Goal: Task Accomplishment & Management: Use online tool/utility

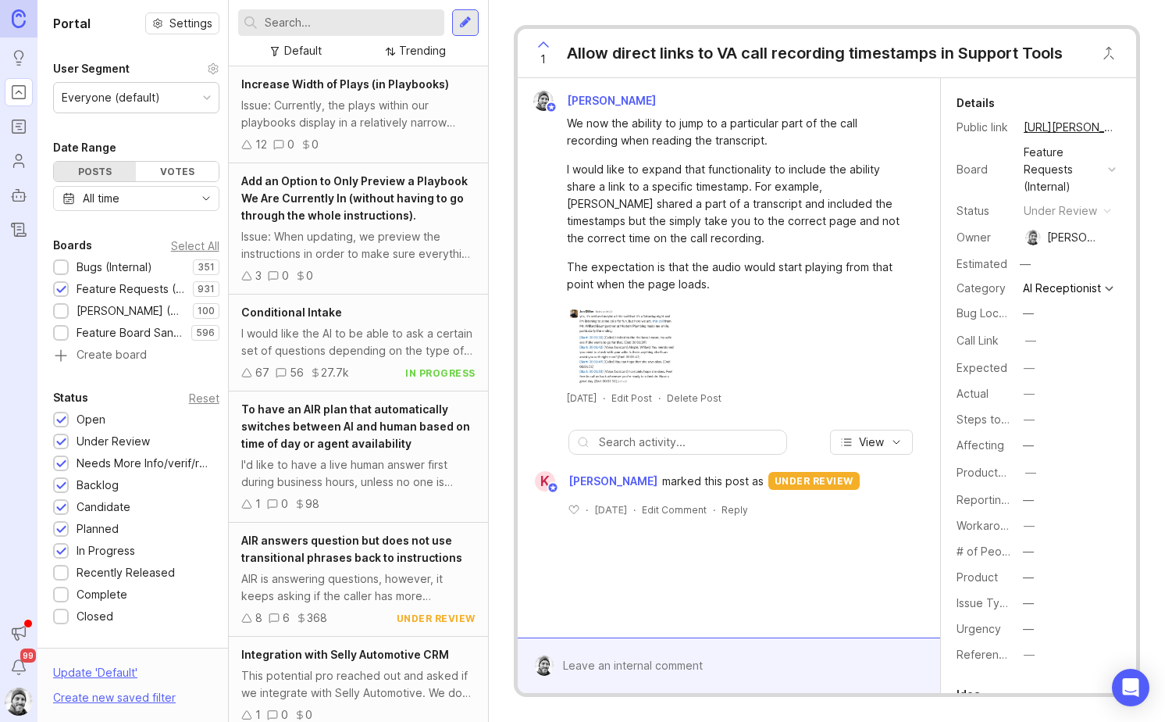
click at [801, 259] on div "The expectation is that the audio would start playing from that point when the …" at bounding box center [738, 276] width 342 height 34
click at [1047, 123] on link "https://feedback.smith.ai/feedback-internal/p/allow-direct-links-to-va-call-rec…" at bounding box center [1070, 127] width 102 height 20
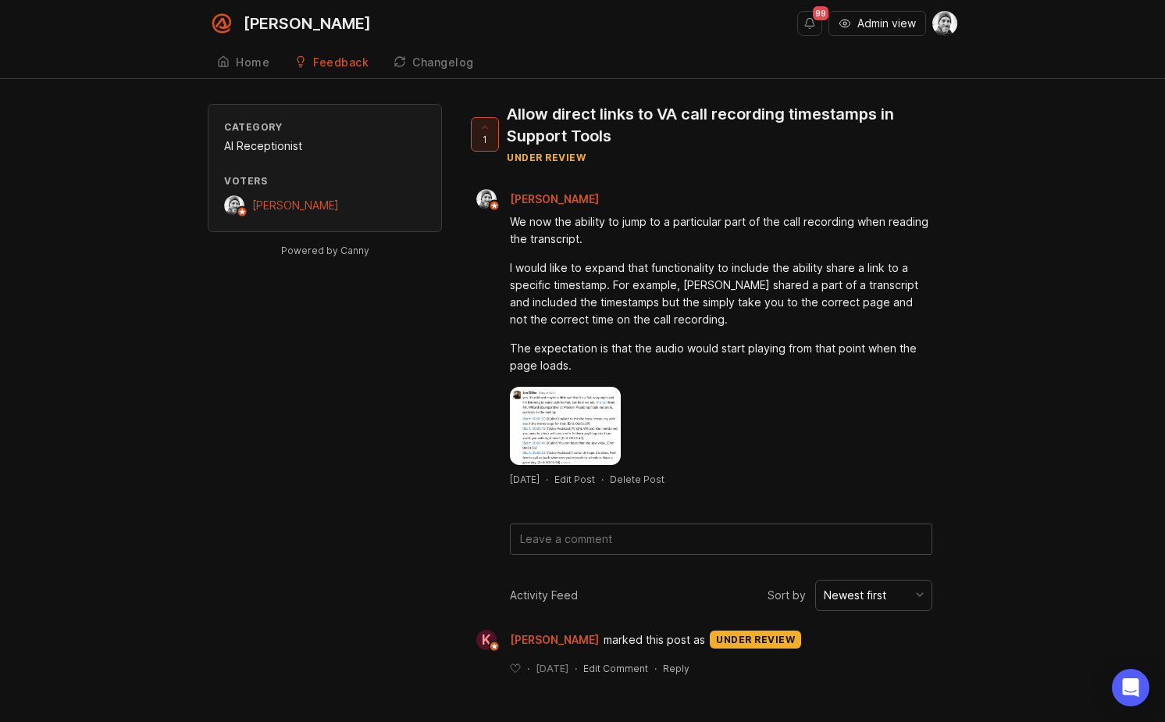
click at [1007, 380] on div "Category AI Receptionist Voters Craig Dennis Powered by Canny 1 Allow direct li…" at bounding box center [582, 402] width 1165 height 596
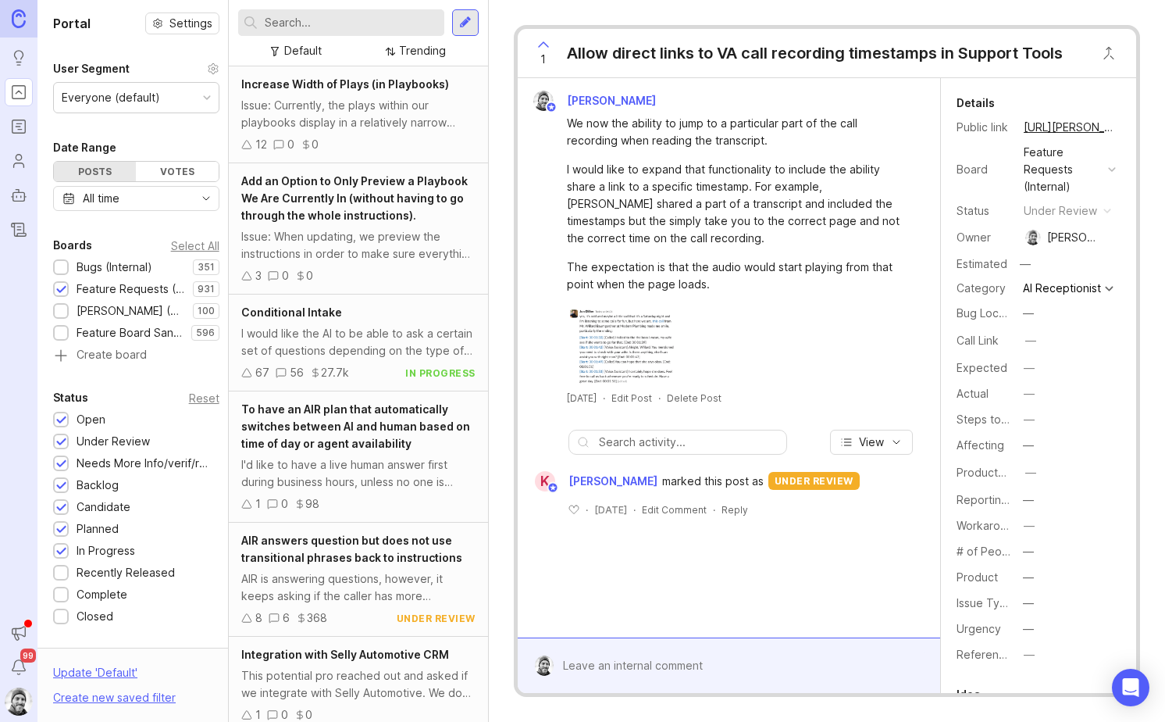
scroll to position [466, 0]
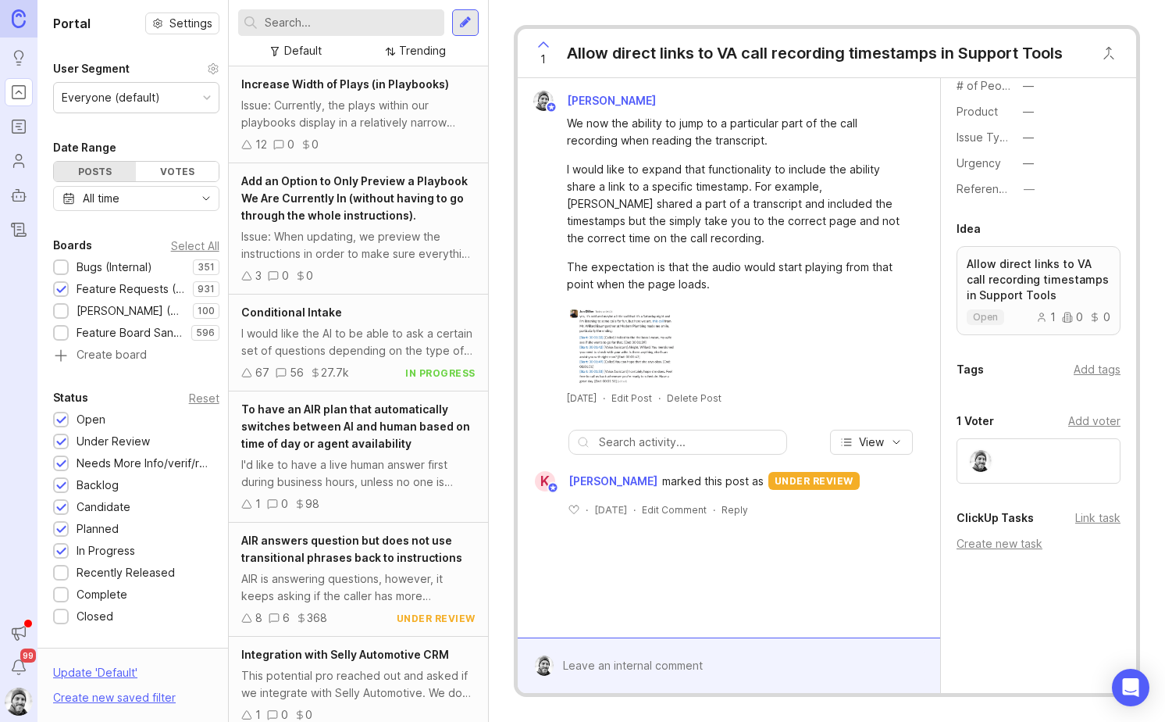
click at [1088, 520] on div "Link task" at bounding box center [1098, 517] width 45 height 17
click at [1097, 518] on div "Link task" at bounding box center [1098, 517] width 45 height 17
click at [1023, 547] on div "Create new task" at bounding box center [1039, 543] width 164 height 17
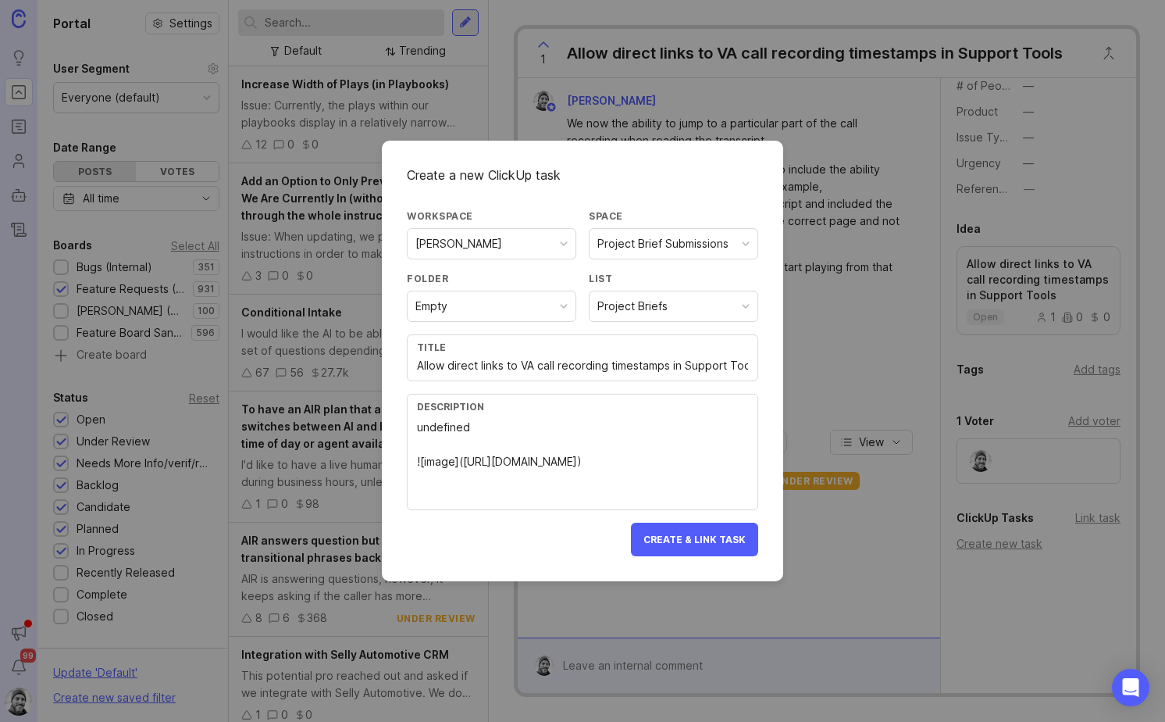
click at [676, 246] on div "Project Brief Submissions" at bounding box center [663, 243] width 131 height 17
click at [536, 314] on div "Empty" at bounding box center [492, 306] width 168 height 30
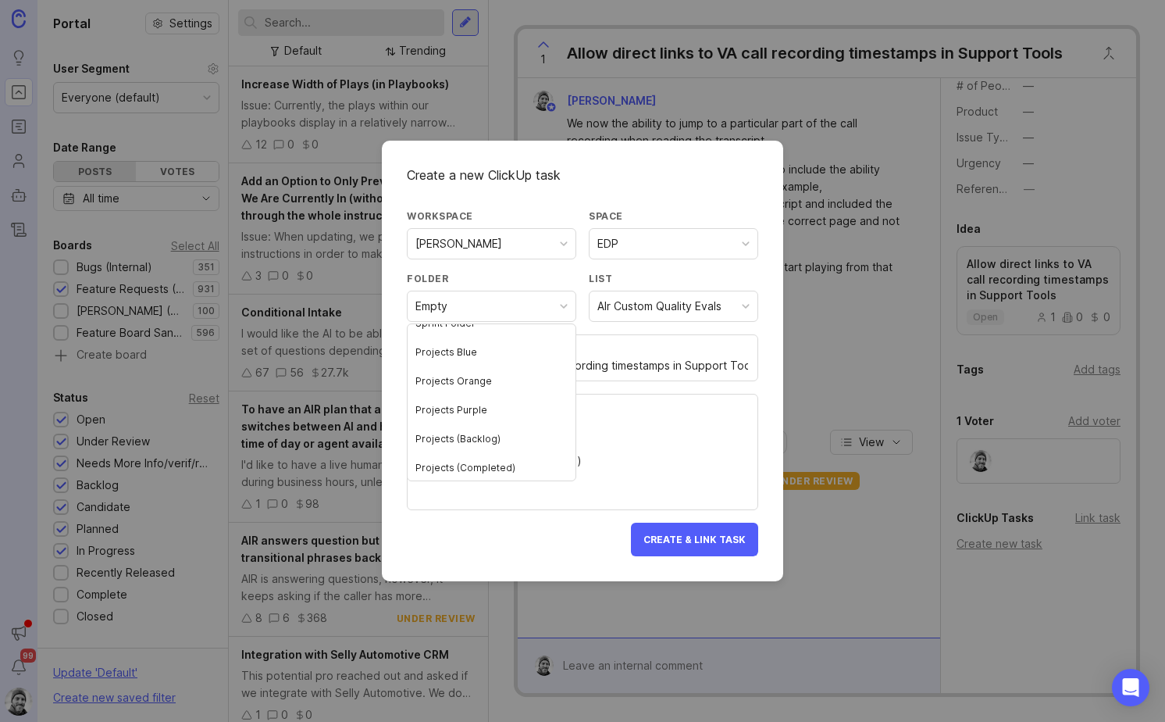
scroll to position [62, 0]
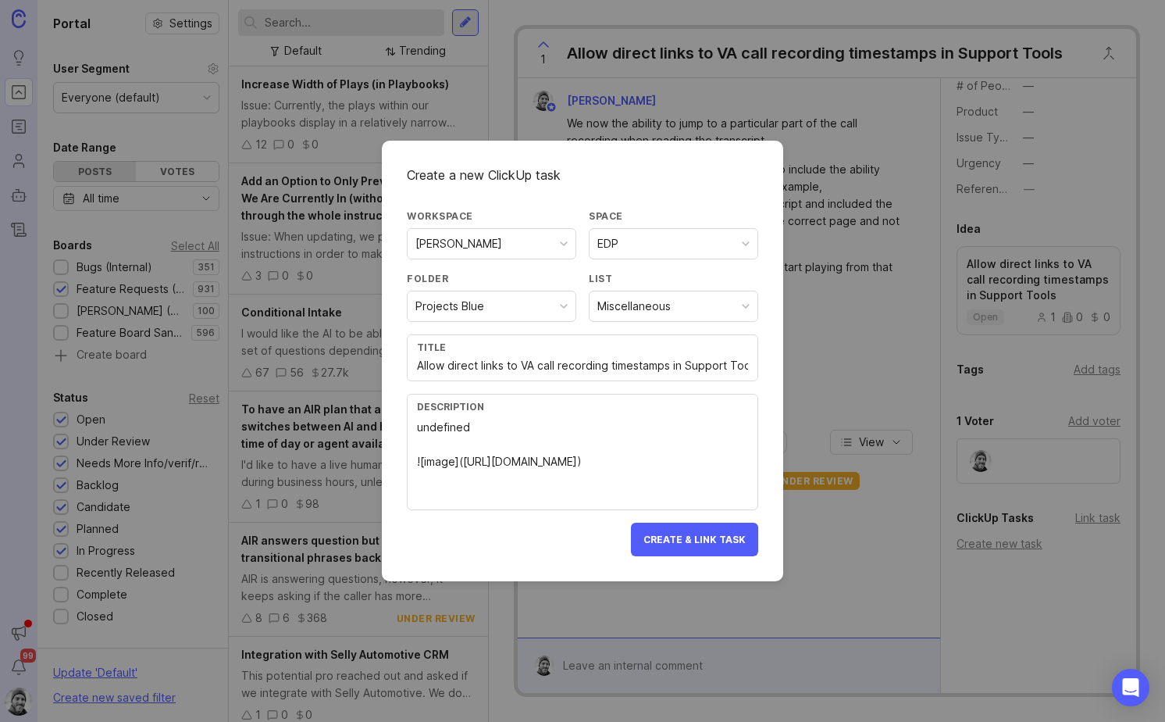
click at [678, 302] on div "Miscellaneous" at bounding box center [674, 306] width 168 height 30
click at [555, 303] on div "Projects Blue" at bounding box center [492, 306] width 168 height 30
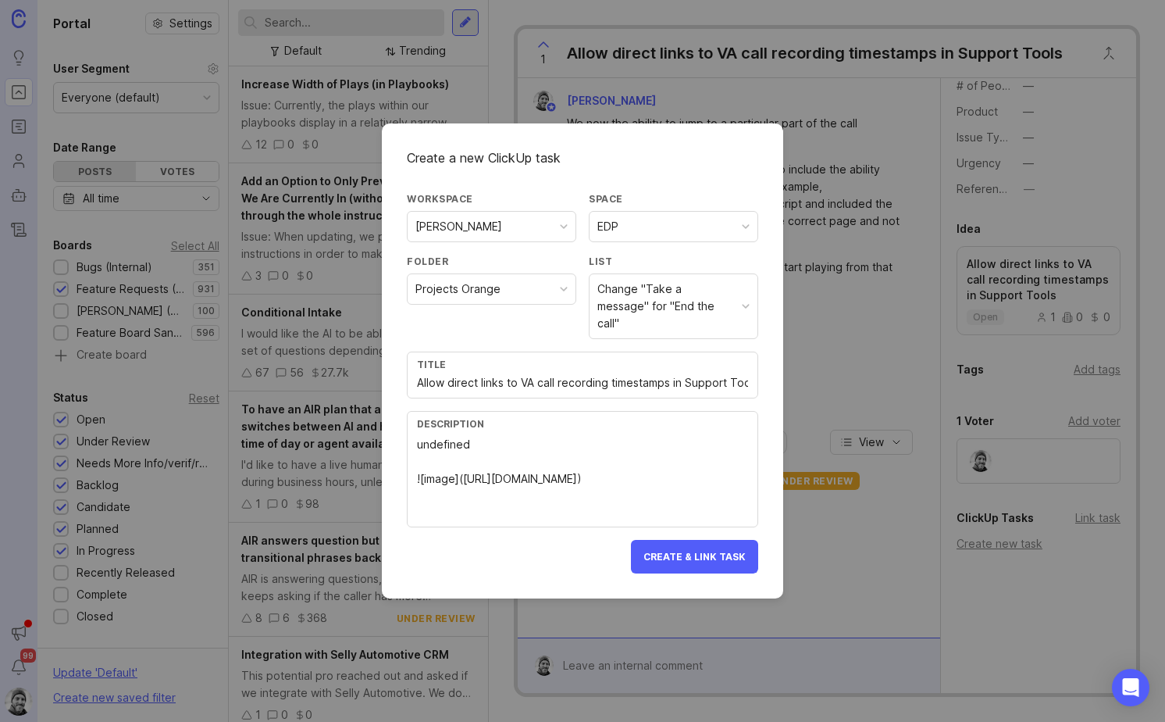
click at [665, 311] on div "Change "Take a message" for "End the call"" at bounding box center [667, 306] width 138 height 52
click at [768, 346] on div "Create a new ClickUp task Workspace Smith.ai Space EDP Folder Projects Orange L…" at bounding box center [582, 360] width 401 height 475
click at [736, 318] on div "Change "Take a message" for "End the call"" at bounding box center [674, 306] width 168 height 64
click at [544, 374] on input "Allow direct links to VA call recording timestamps in Support Tools" at bounding box center [582, 382] width 331 height 17
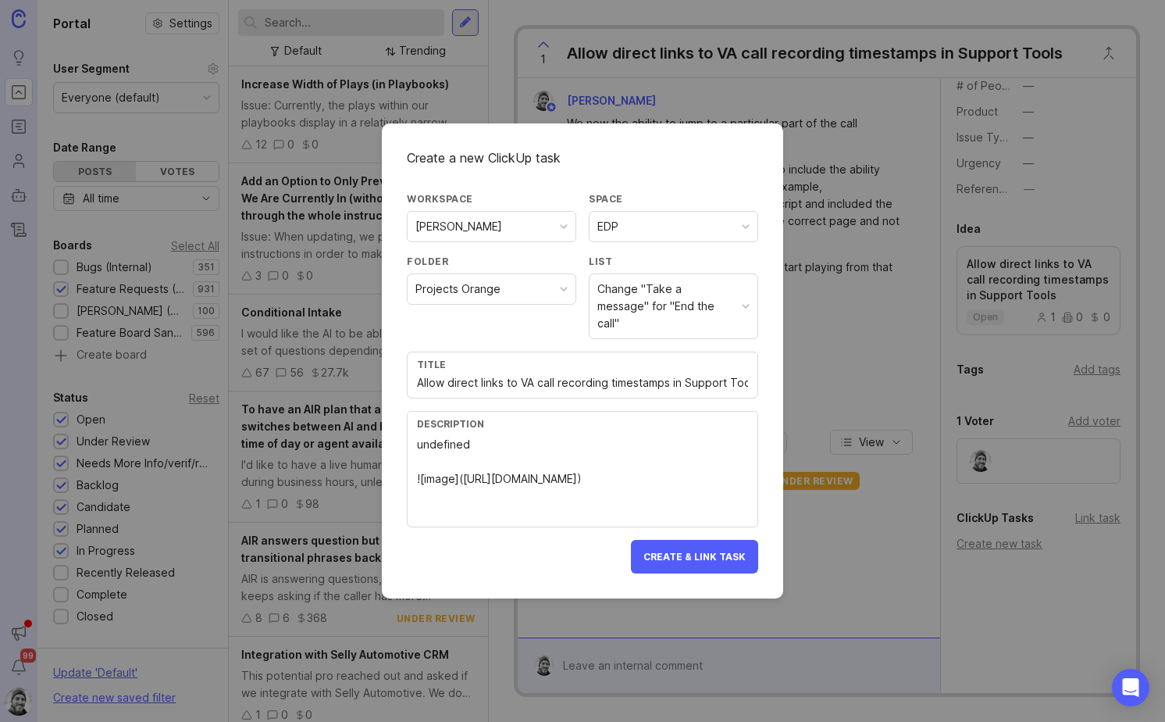
click at [541, 304] on div "Projects Orange" at bounding box center [492, 289] width 168 height 30
click at [695, 309] on div "Adapt billing reports to compute AIR MRR and overages separately" at bounding box center [667, 306] width 138 height 52
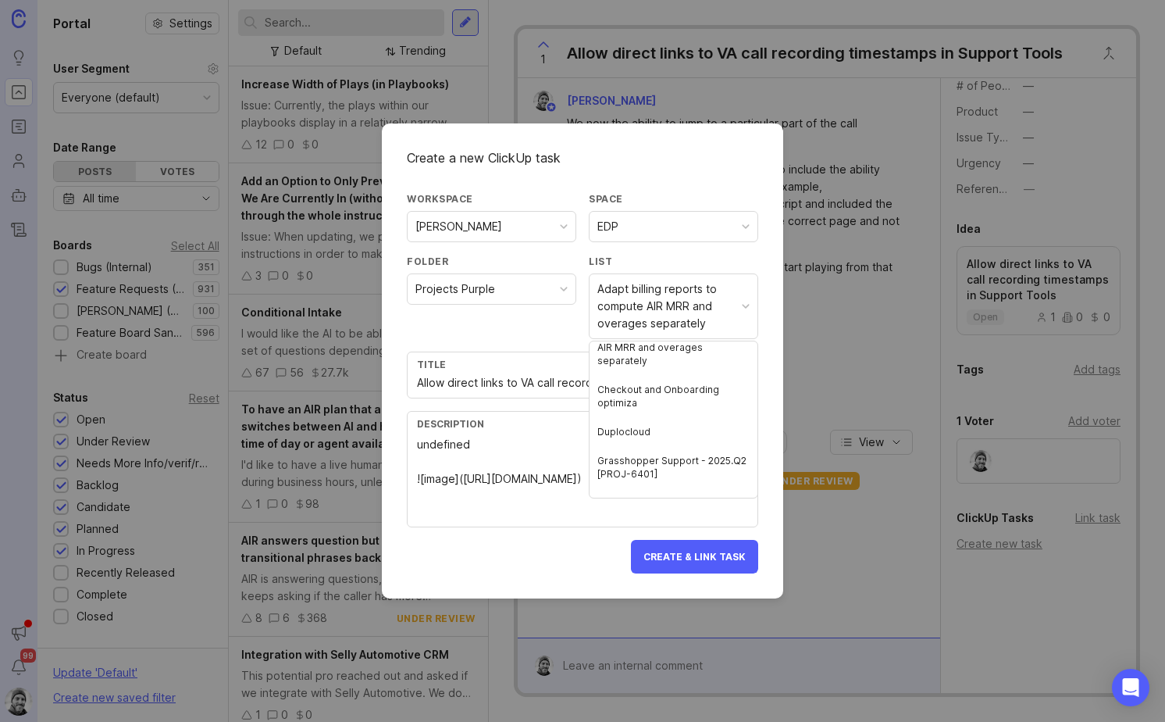
scroll to position [0, 0]
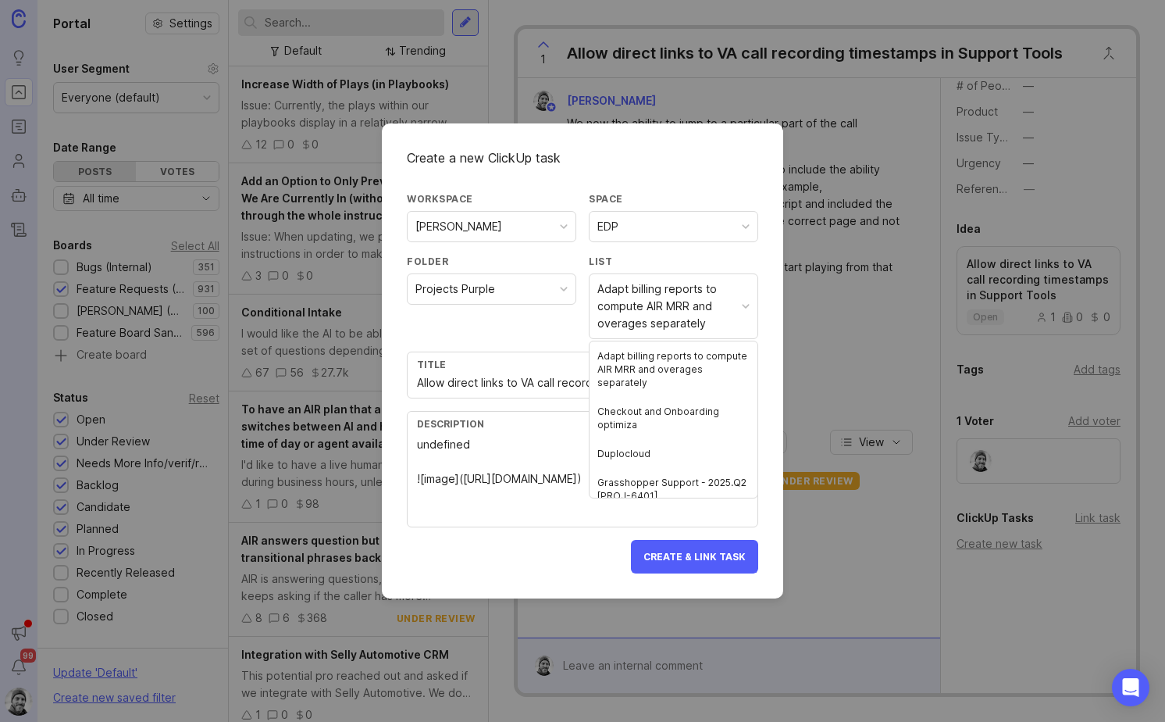
click at [776, 375] on div "Create a new ClickUp task Workspace Smith.ai Space EDP Folder Projects Purple L…" at bounding box center [582, 360] width 401 height 475
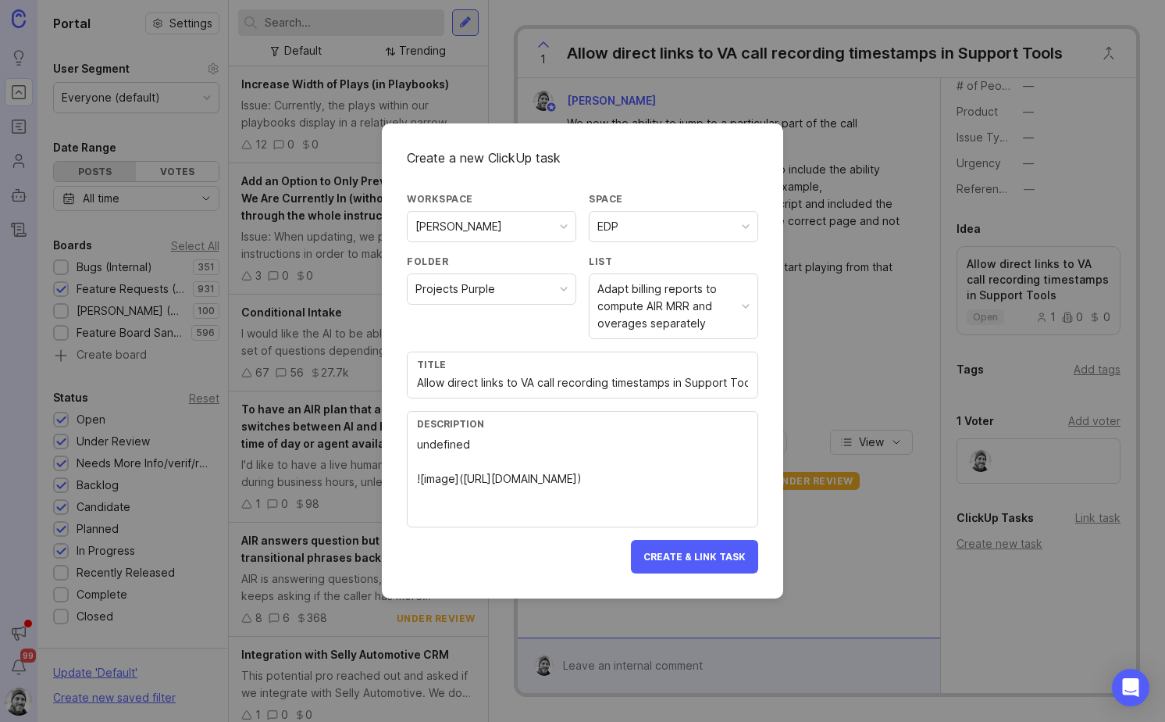
click at [732, 311] on div "Adapt billing reports to compute AIR MRR and overages separately" at bounding box center [667, 306] width 138 height 52
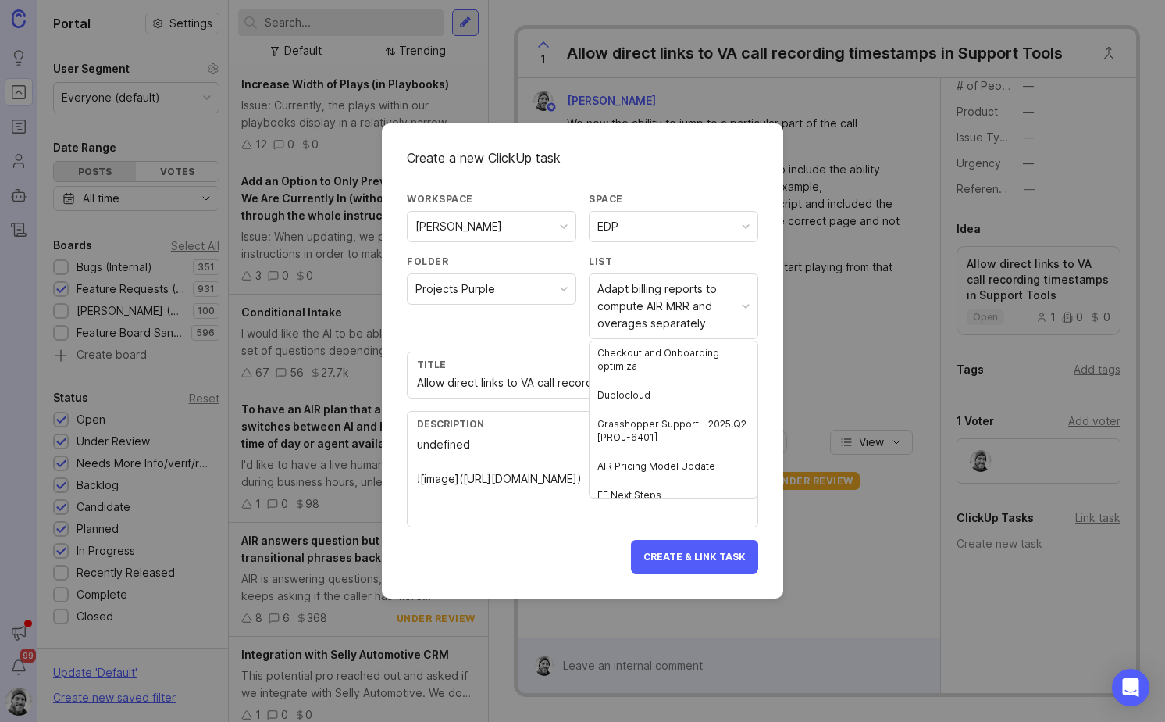
scroll to position [86, 0]
click at [561, 305] on div "Folder Projects Purple" at bounding box center [491, 303] width 169 height 97
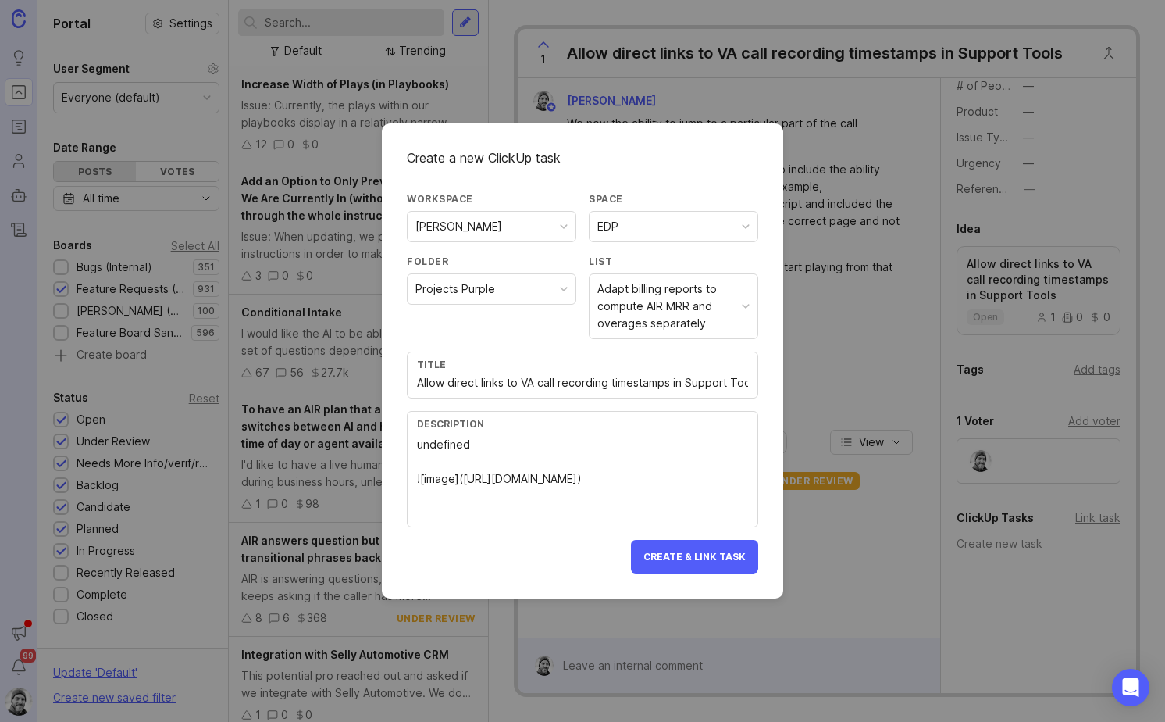
click at [544, 291] on div "Projects Purple" at bounding box center [492, 289] width 168 height 30
click at [696, 323] on div "Adapt billing reports to compute AIR MRR and overages separately" at bounding box center [667, 306] width 138 height 52
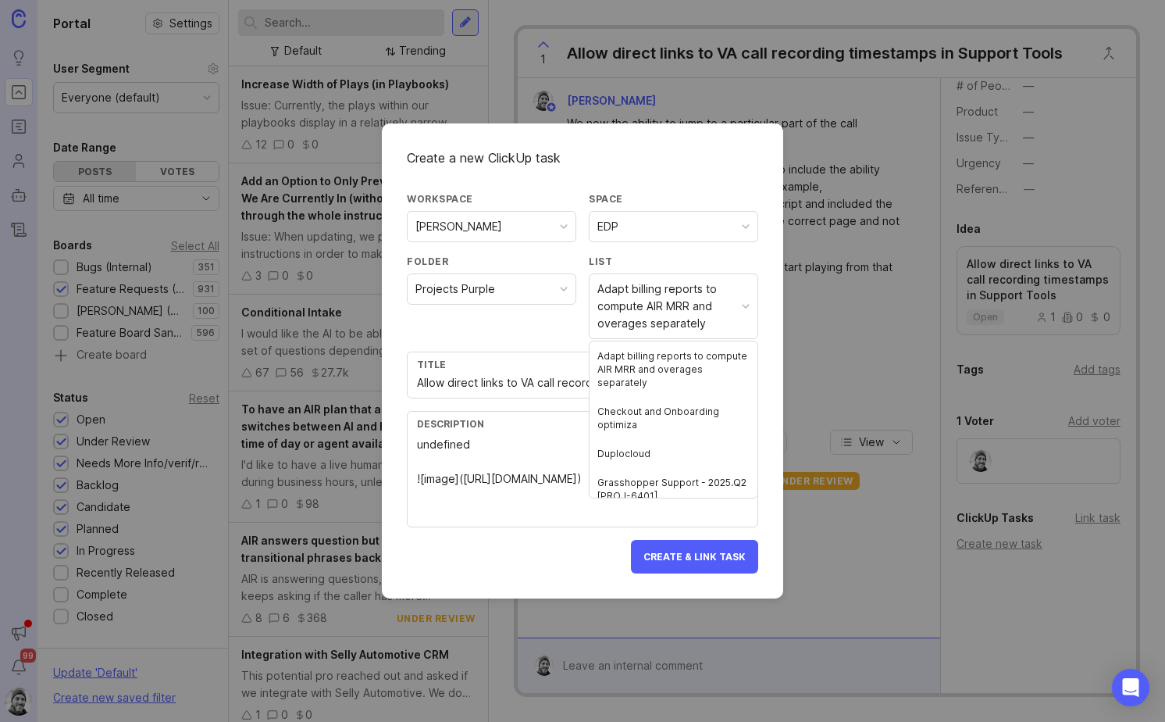
click at [541, 284] on div "Projects Purple" at bounding box center [492, 289] width 168 height 30
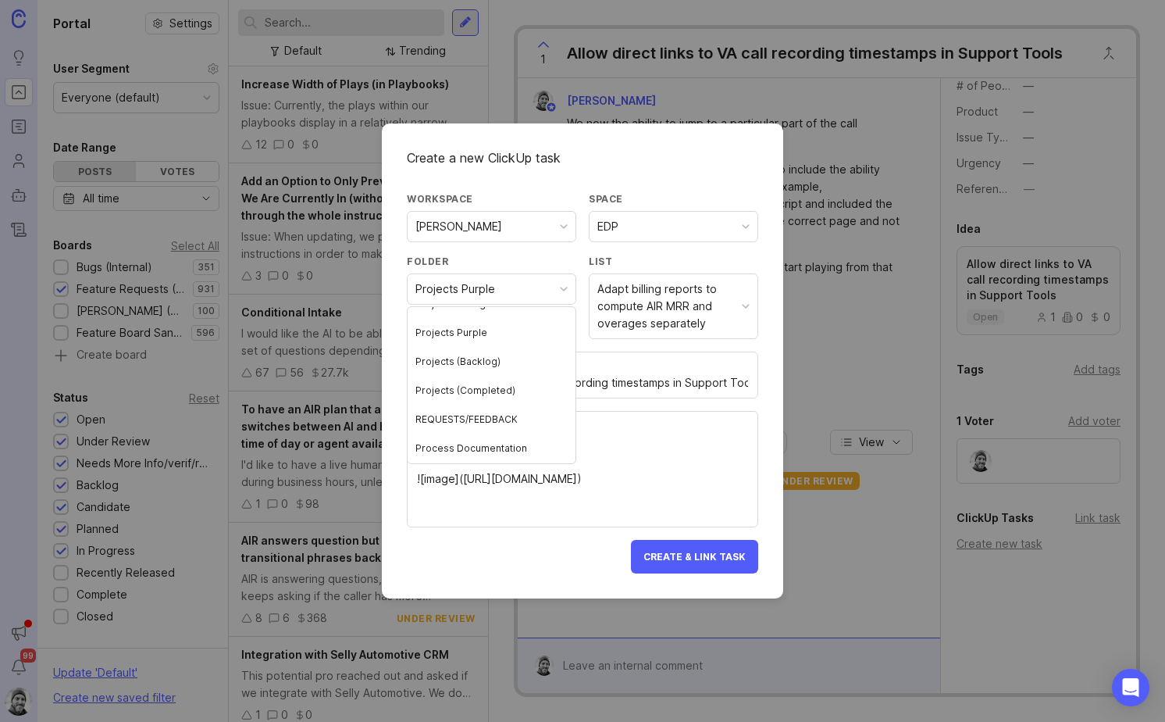
scroll to position [140, 0]
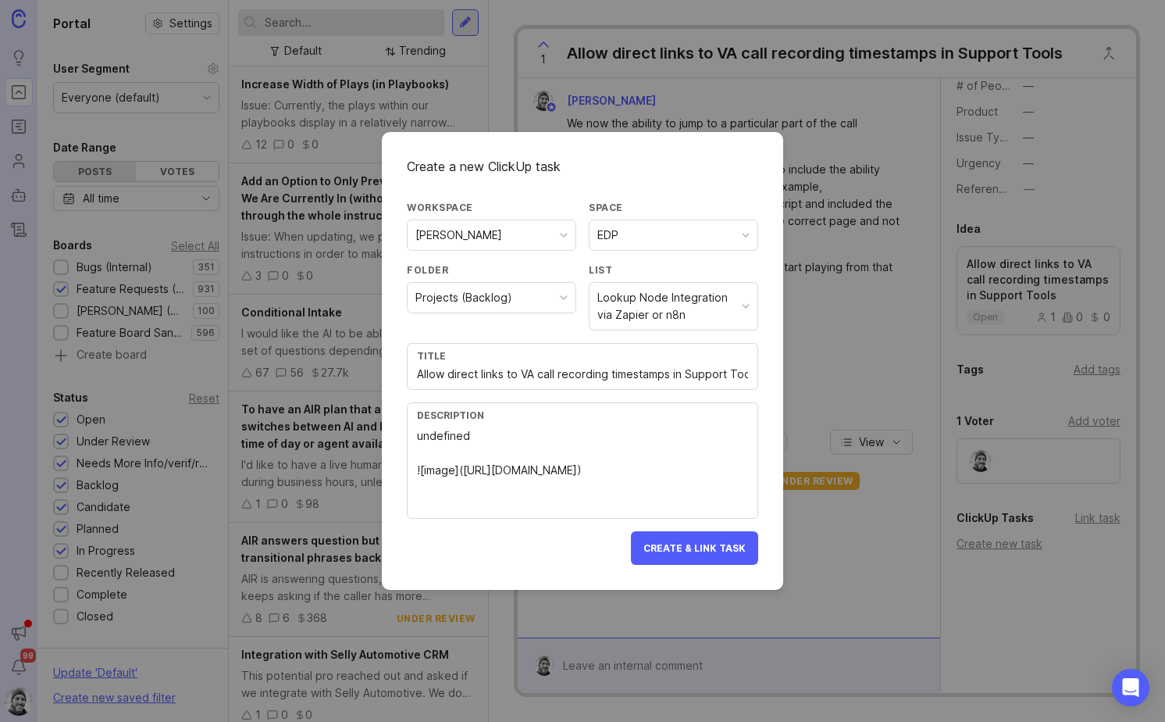
click at [681, 318] on div "Lookup Node Integration via Zapier or n8n" at bounding box center [667, 306] width 138 height 34
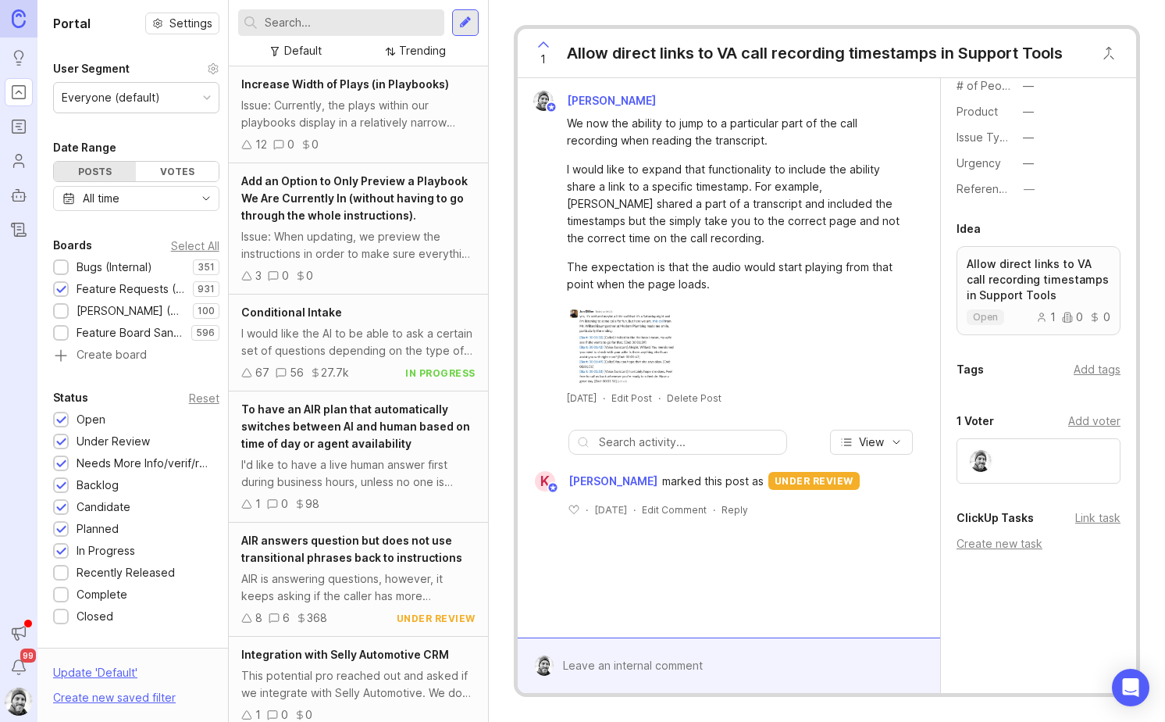
click at [979, 539] on div "Create new task" at bounding box center [1039, 543] width 164 height 17
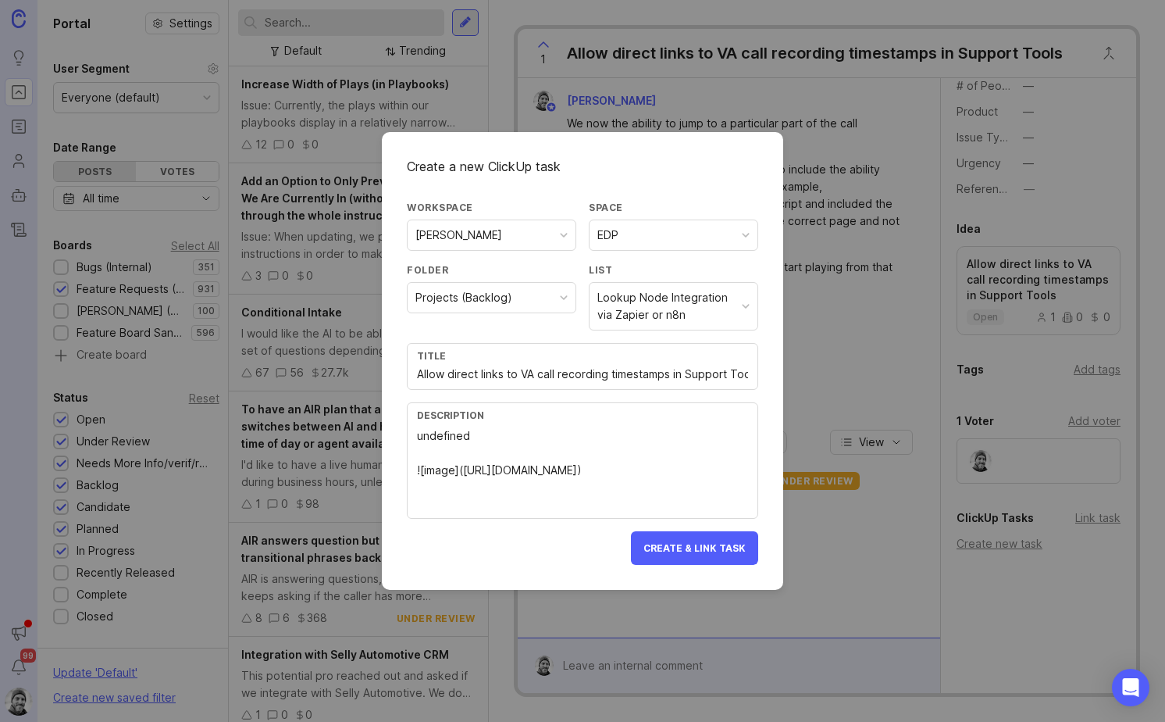
click at [517, 285] on div "Projects (Backlog)" at bounding box center [492, 298] width 168 height 30
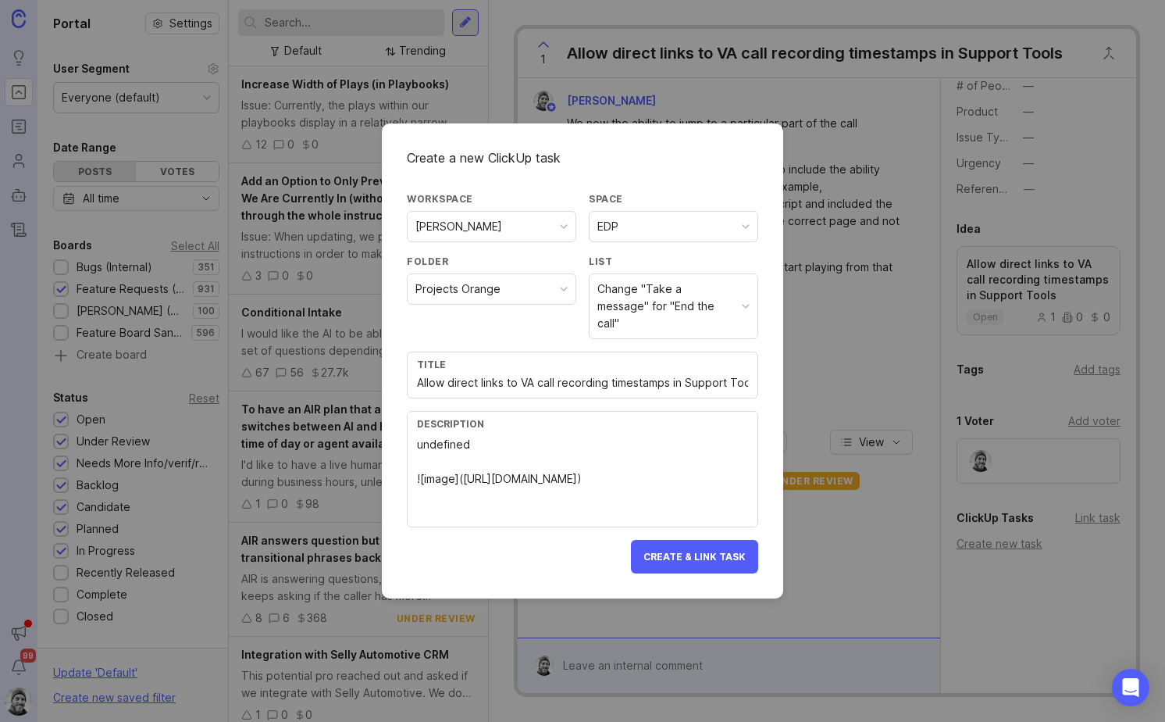
click at [651, 317] on div "Change "Take a message" for "End the call"" at bounding box center [667, 306] width 138 height 52
click at [552, 337] on div "Folder Projects Orange" at bounding box center [491, 303] width 169 height 97
click at [551, 304] on div "Projects Orange" at bounding box center [492, 289] width 168 height 30
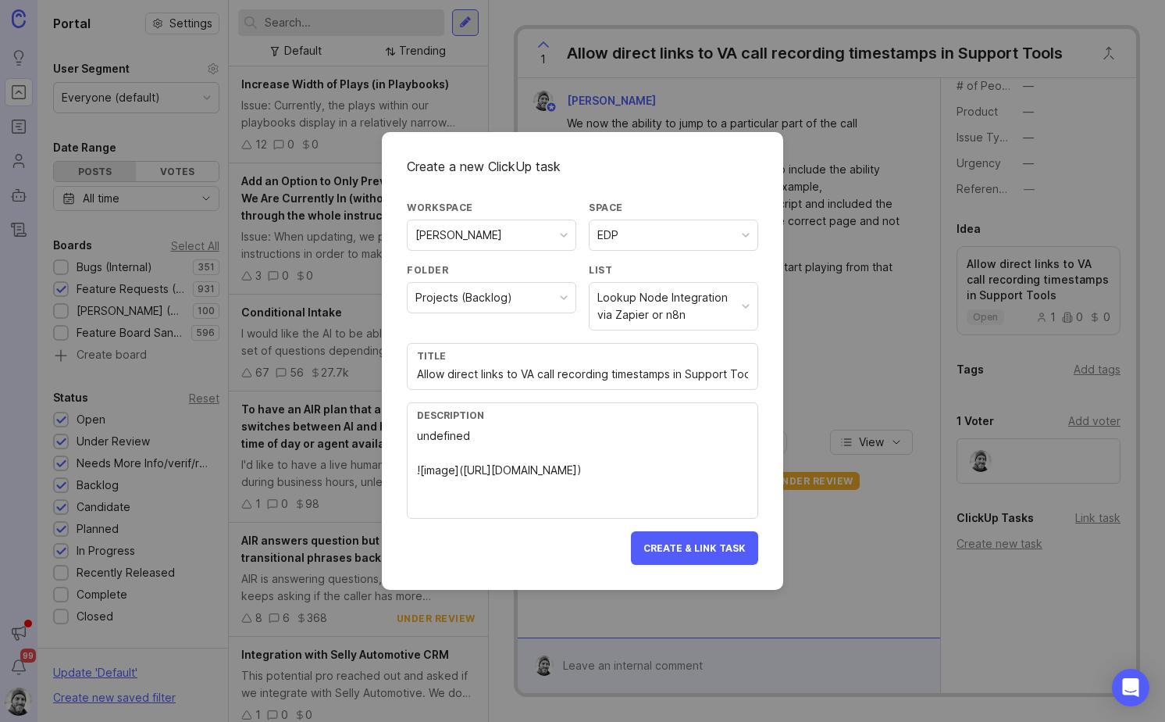
click at [662, 313] on div "Lookup Node Integration via Zapier or n8n" at bounding box center [667, 306] width 138 height 34
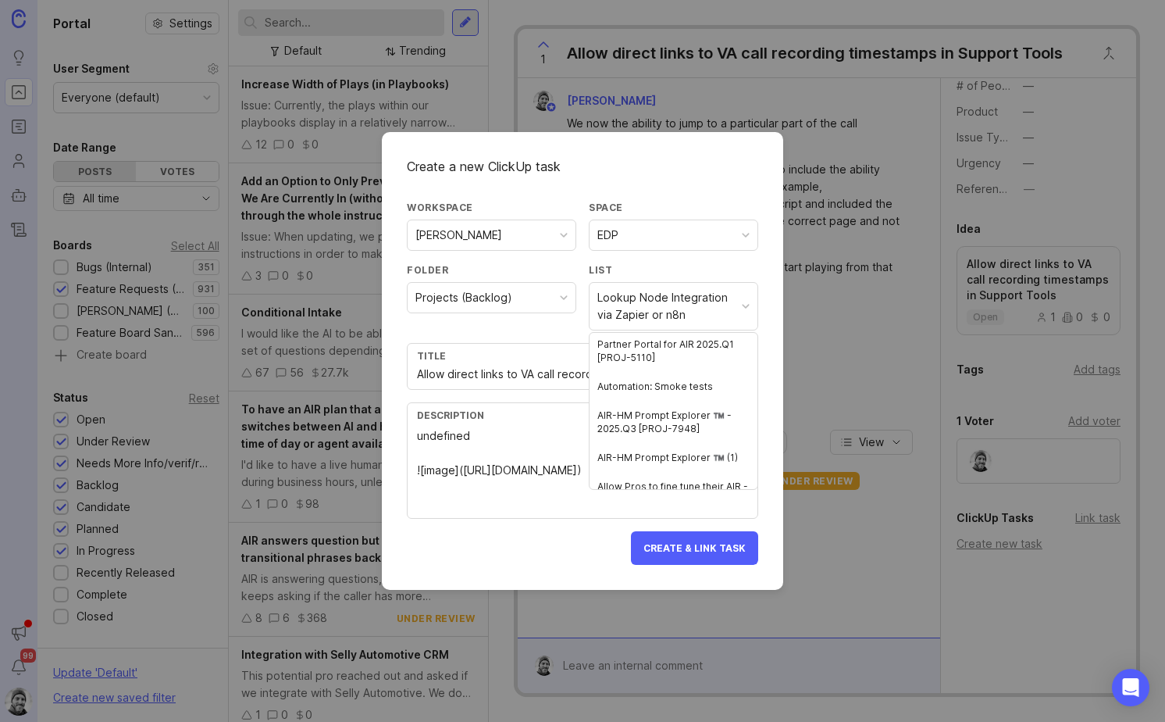
scroll to position [2775, 0]
